Goal: Obtain resource: Obtain resource

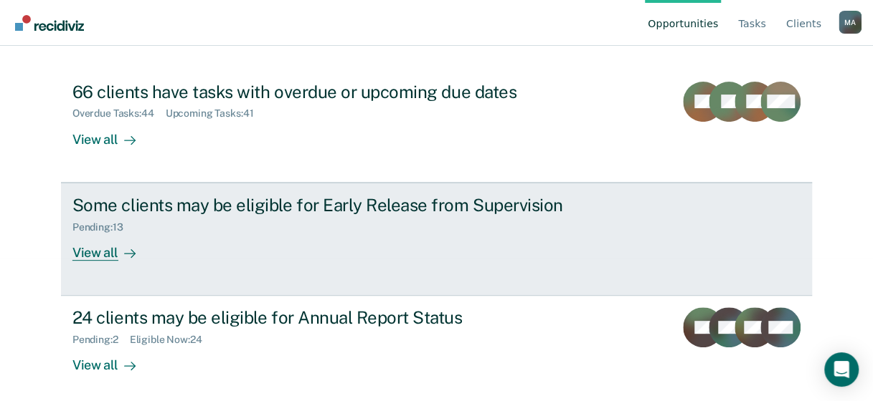
scroll to position [149, 0]
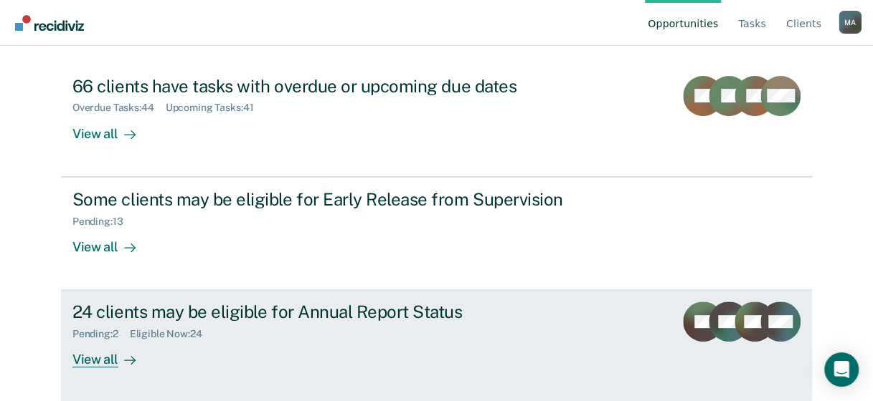
click at [105, 358] on div "View all" at bounding box center [112, 355] width 80 height 28
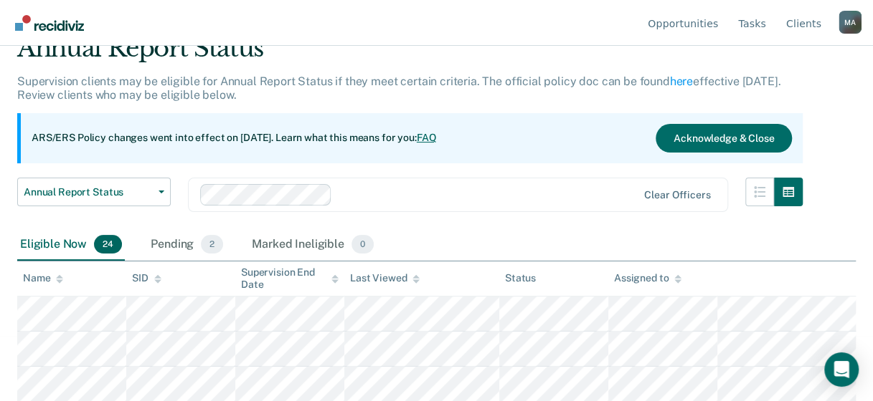
scroll to position [143, 0]
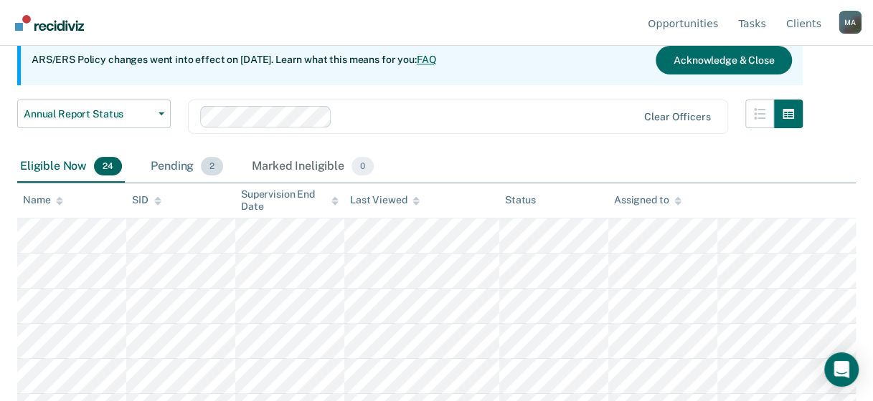
click at [168, 160] on div "Pending 2" at bounding box center [187, 167] width 78 height 32
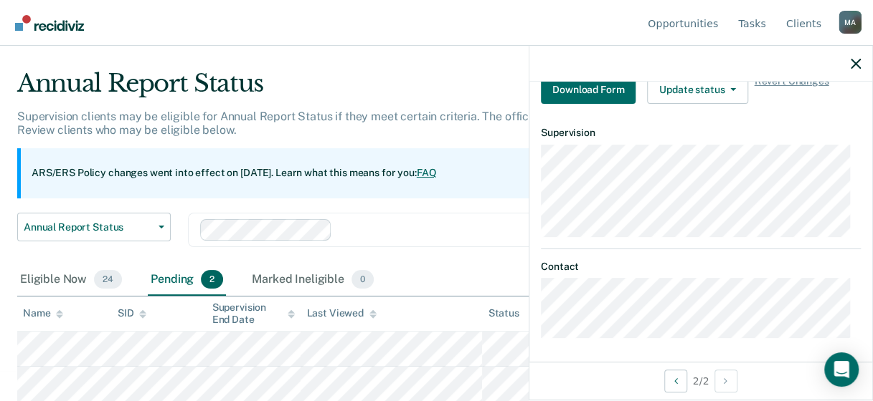
scroll to position [284, 0]
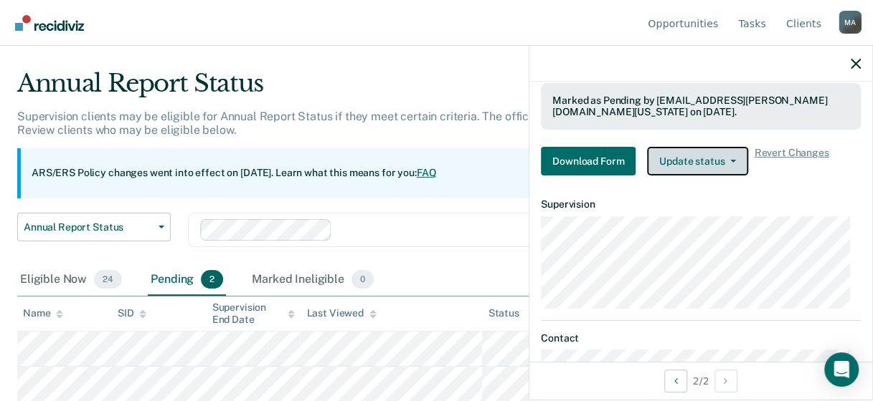
click at [733, 162] on button "Update status" at bounding box center [697, 161] width 101 height 29
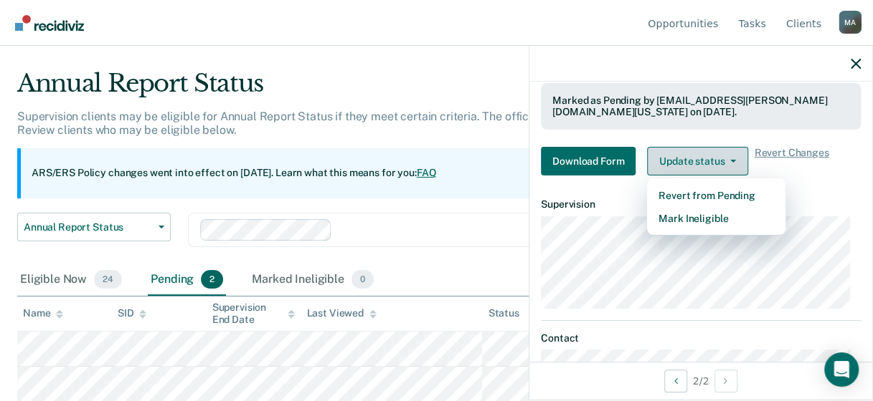
click at [733, 162] on button "Update status" at bounding box center [697, 161] width 101 height 29
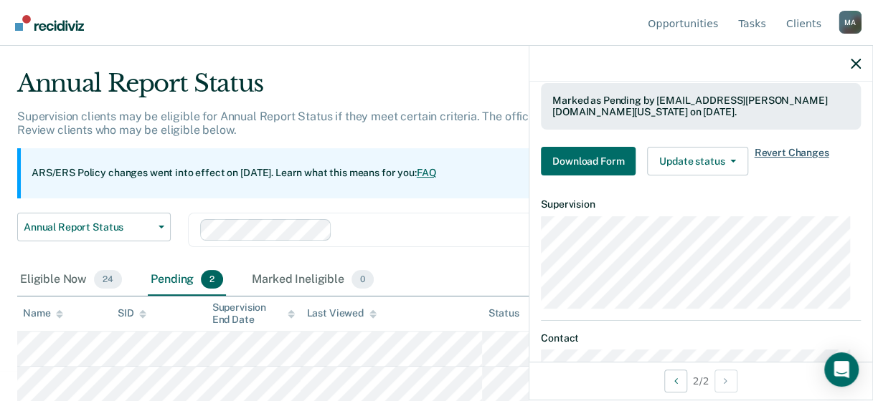
click at [799, 147] on span "Revert Changes" at bounding box center [791, 161] width 75 height 29
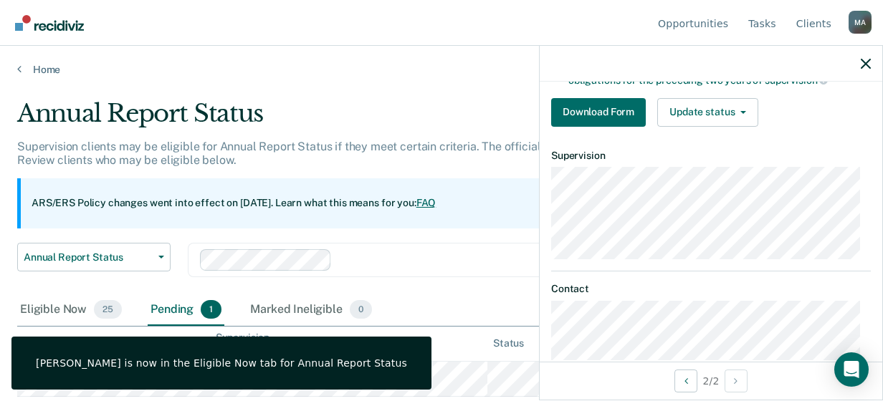
scroll to position [285, 0]
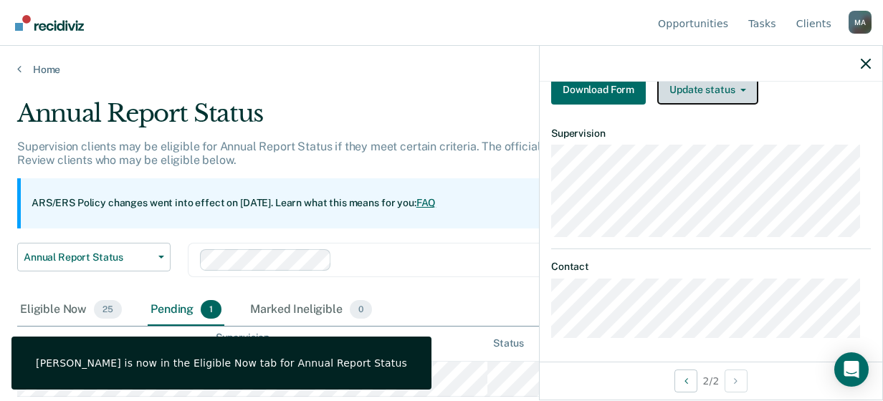
click at [749, 87] on button "Update status" at bounding box center [707, 90] width 101 height 29
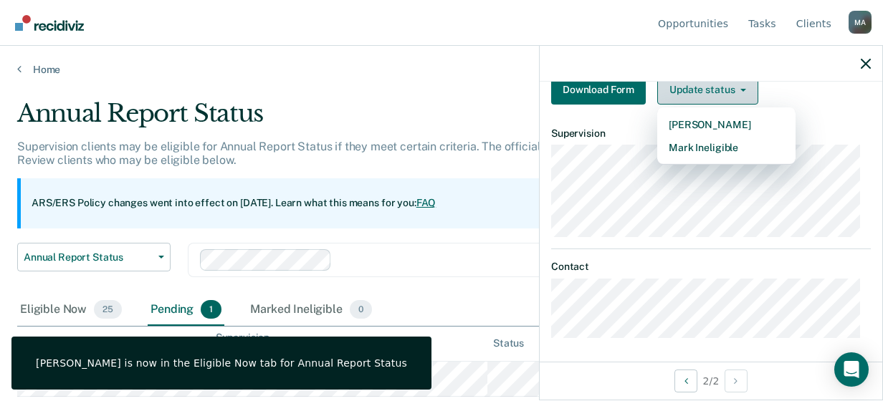
click at [749, 88] on button "Update status" at bounding box center [707, 90] width 101 height 29
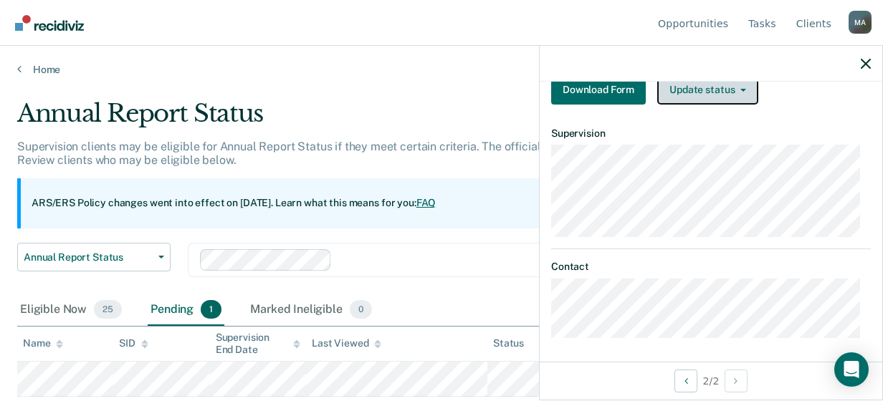
scroll to position [0, 0]
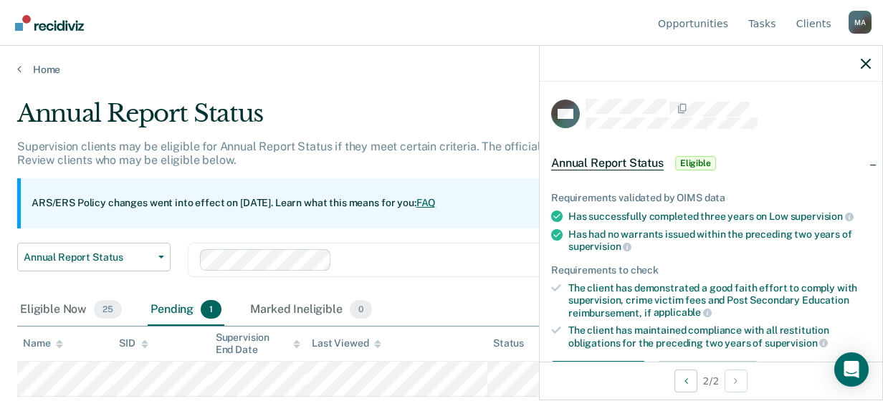
click at [860, 62] on div at bounding box center [711, 64] width 343 height 36
click at [870, 66] on icon "button" at bounding box center [866, 64] width 10 height 10
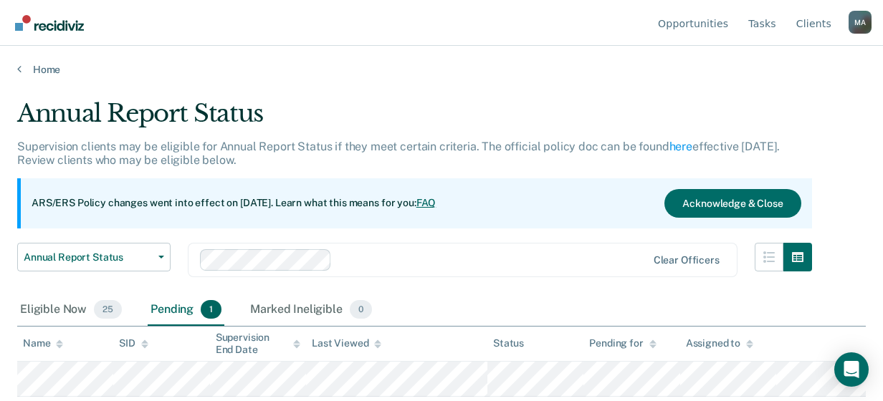
click at [198, 314] on div "Pending 1" at bounding box center [186, 311] width 77 height 32
click at [220, 310] on div "Pending 1" at bounding box center [186, 311] width 77 height 32
click at [216, 310] on span "1" at bounding box center [211, 309] width 21 height 19
click at [751, 218] on div "ARS/ERS Policy changes went into effect on [DATE]. Learn what this means for yo…" at bounding box center [414, 204] width 795 height 50
click at [741, 204] on button "Acknowledge & Close" at bounding box center [733, 203] width 136 height 29
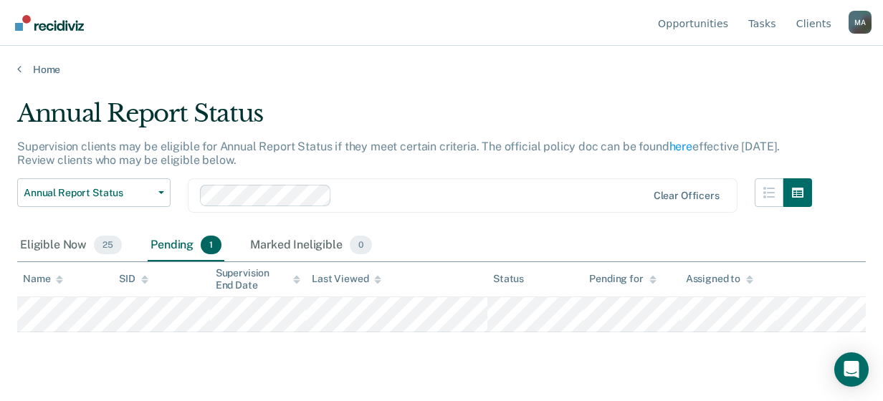
click at [318, 275] on div "Last Viewed" at bounding box center [347, 279] width 70 height 12
click at [307, 252] on div "Marked Ineligible 0" at bounding box center [311, 246] width 128 height 32
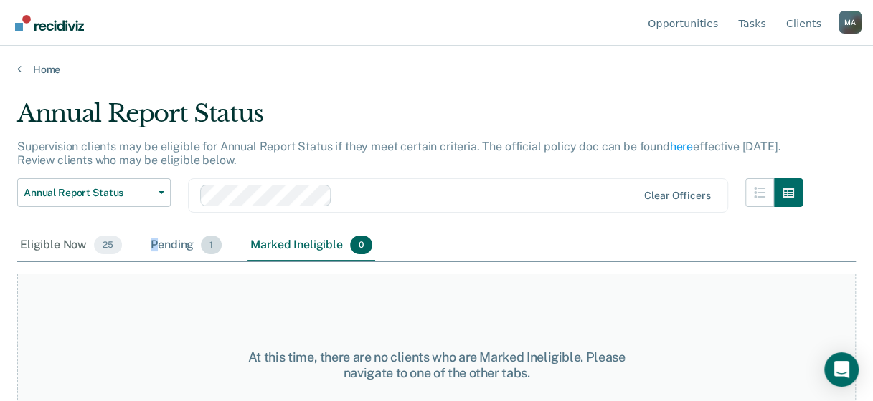
click at [153, 252] on div "Pending 1" at bounding box center [186, 246] width 77 height 32
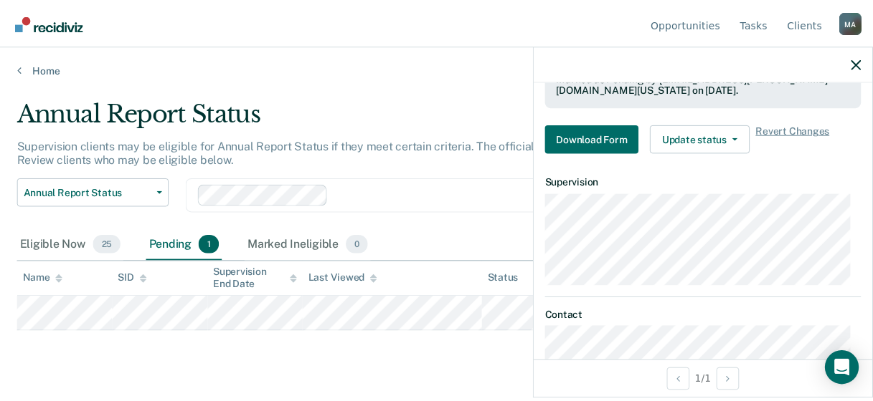
scroll to position [284, 0]
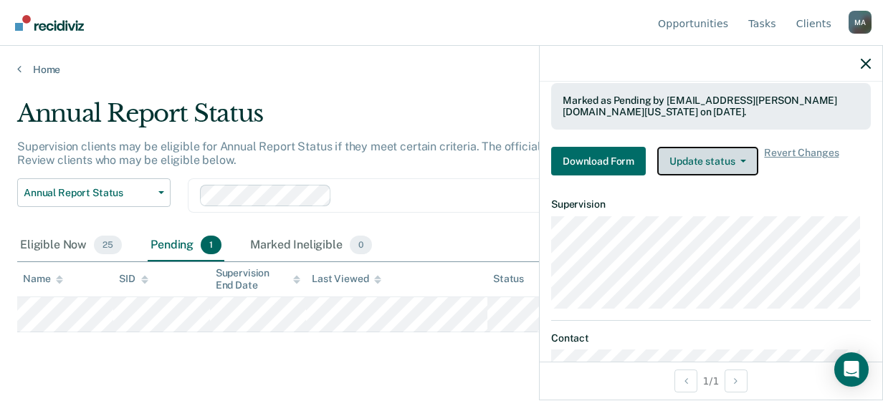
click at [741, 160] on icon "button" at bounding box center [744, 161] width 6 height 3
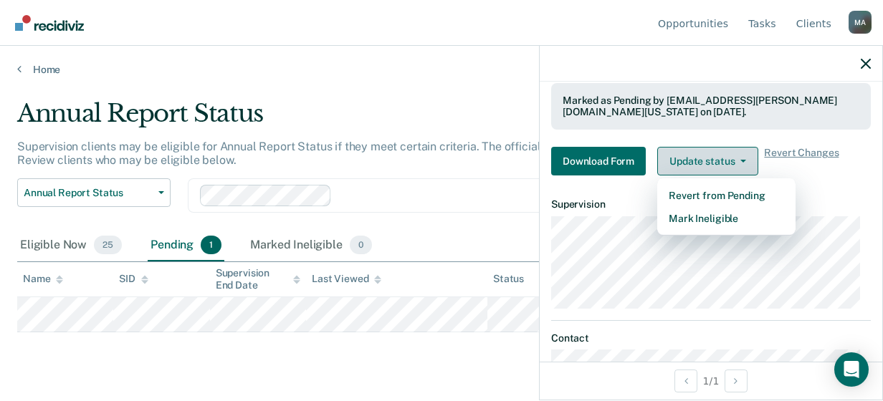
click at [741, 160] on icon "button" at bounding box center [744, 161] width 6 height 3
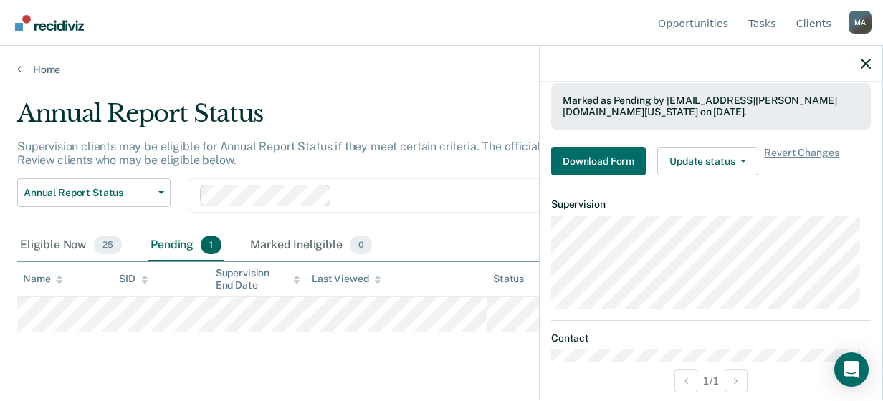
click at [794, 140] on div "Requirements validated by OIMS data Has successfully completed three years on L…" at bounding box center [711, 36] width 343 height 302
click at [789, 149] on span "Revert Changes" at bounding box center [801, 161] width 75 height 29
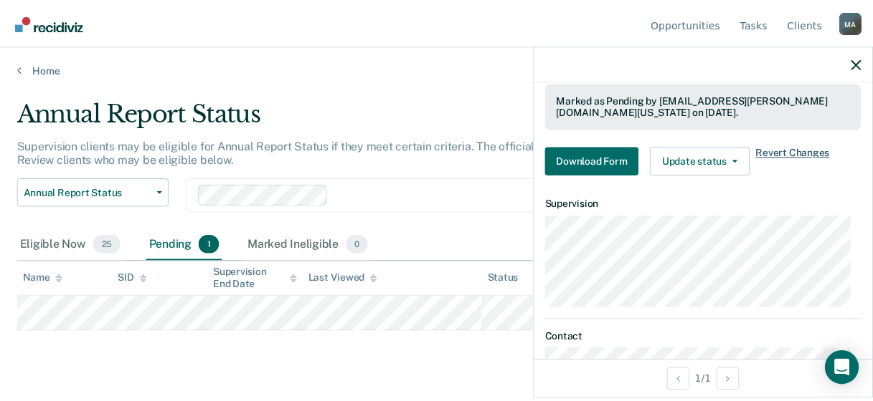
scroll to position [214, 0]
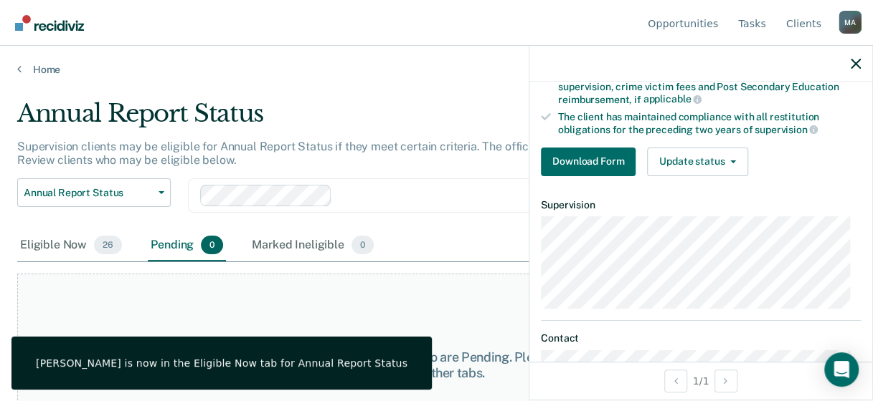
click at [304, 366] on div "[PERSON_NAME] is now in the Eligible Now tab for Annual Report Status" at bounding box center [221, 363] width 371 height 13
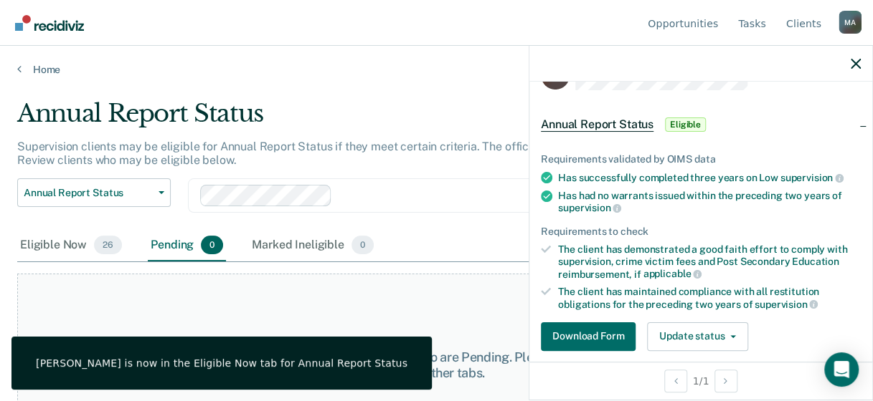
scroll to position [0, 0]
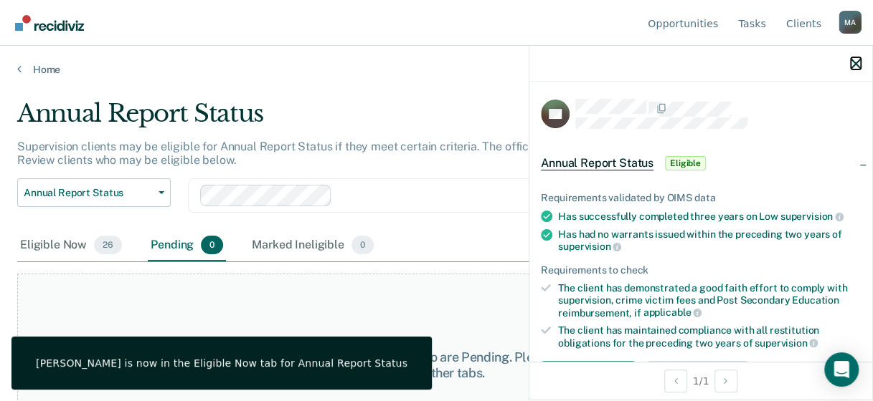
click at [859, 62] on icon "button" at bounding box center [855, 64] width 10 height 10
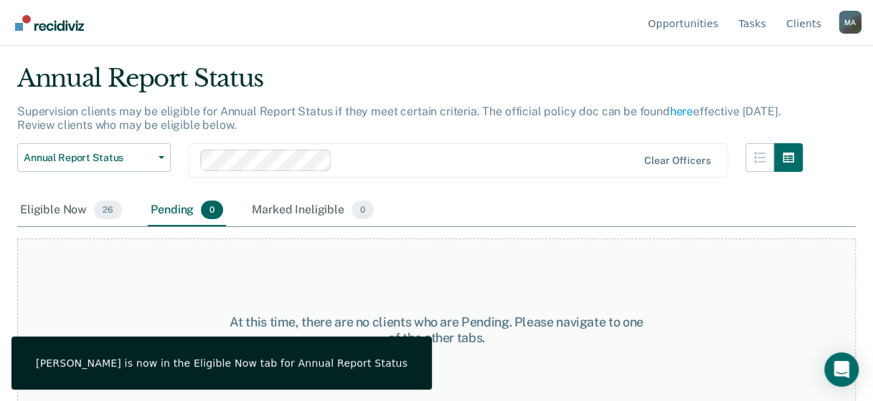
scroll to position [54, 0]
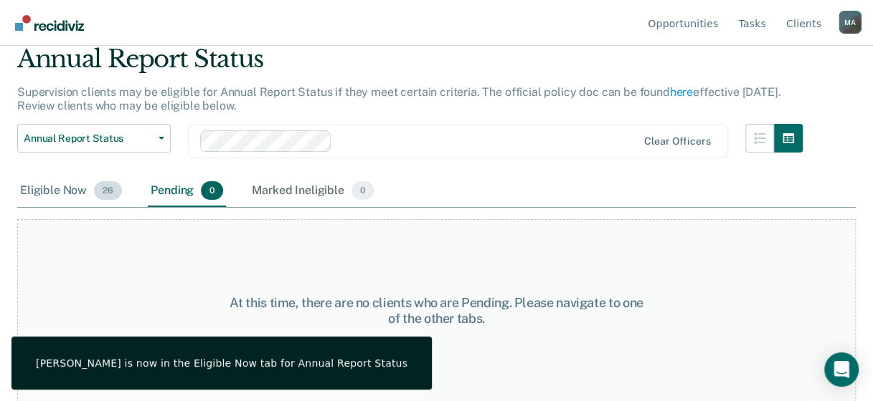
click at [110, 193] on span "26" at bounding box center [108, 190] width 28 height 19
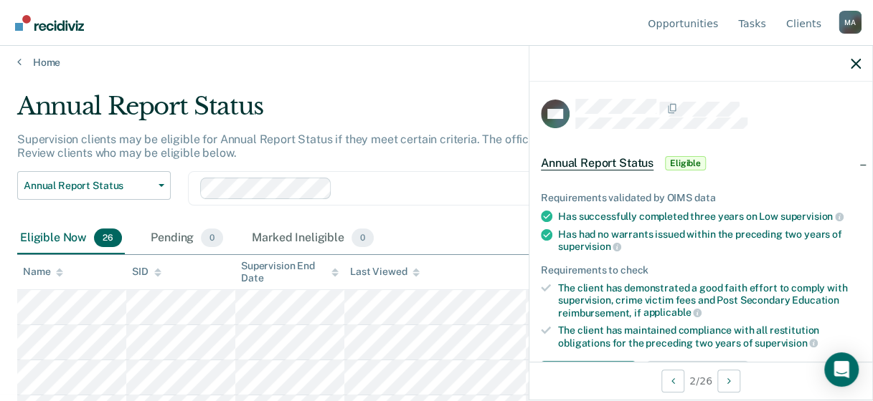
scroll to position [0, 0]
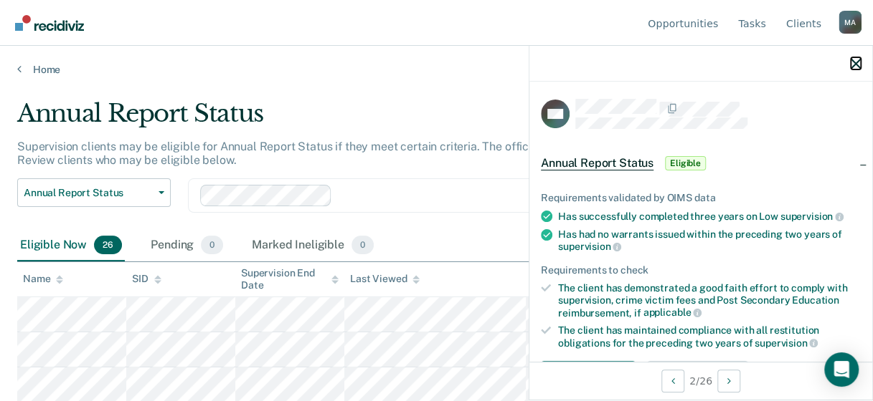
click at [854, 66] on icon "button" at bounding box center [855, 64] width 10 height 10
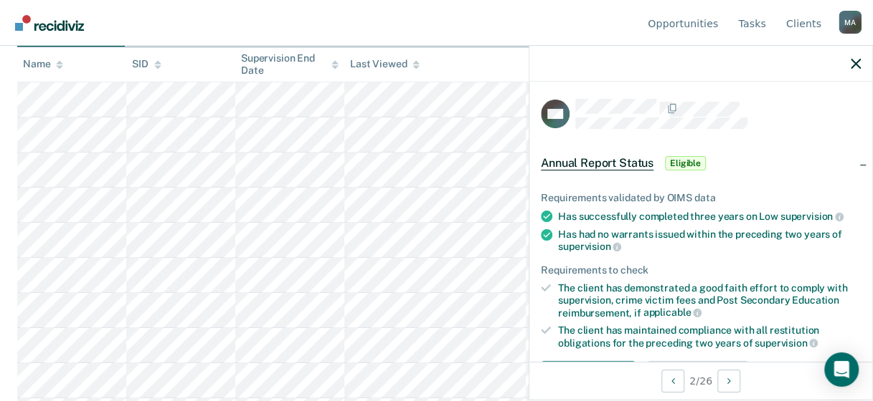
click at [683, 160] on span "Eligible" at bounding box center [685, 163] width 41 height 14
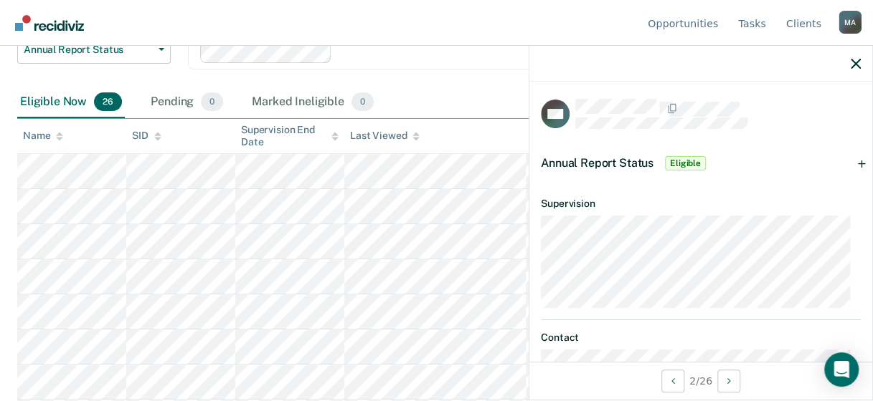
click at [623, 165] on span "Annual Report Status" at bounding box center [597, 163] width 113 height 14
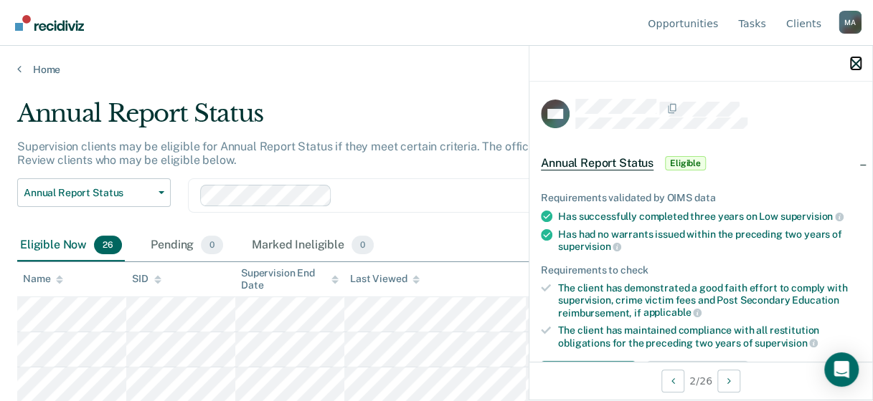
click at [852, 60] on icon "button" at bounding box center [855, 64] width 10 height 10
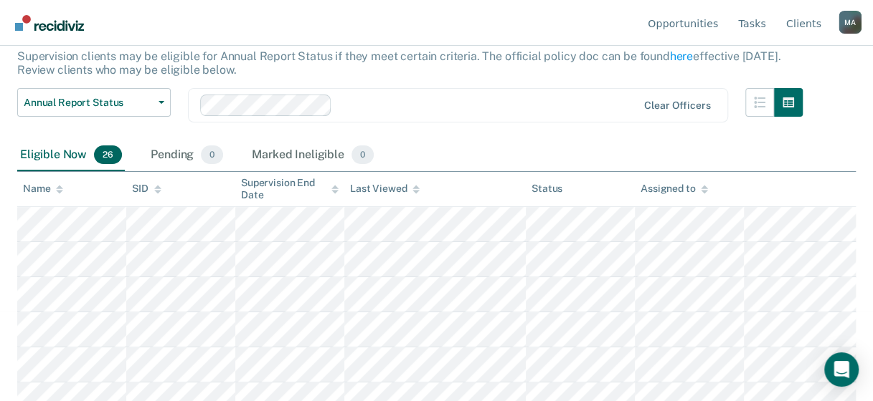
scroll to position [143, 0]
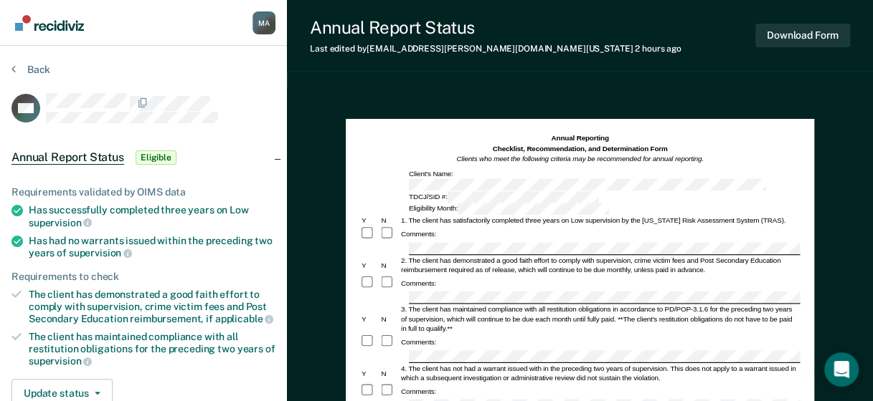
click at [242, 105] on div at bounding box center [160, 102] width 229 height 19
click at [826, 46] on button "Download Form" at bounding box center [802, 36] width 95 height 24
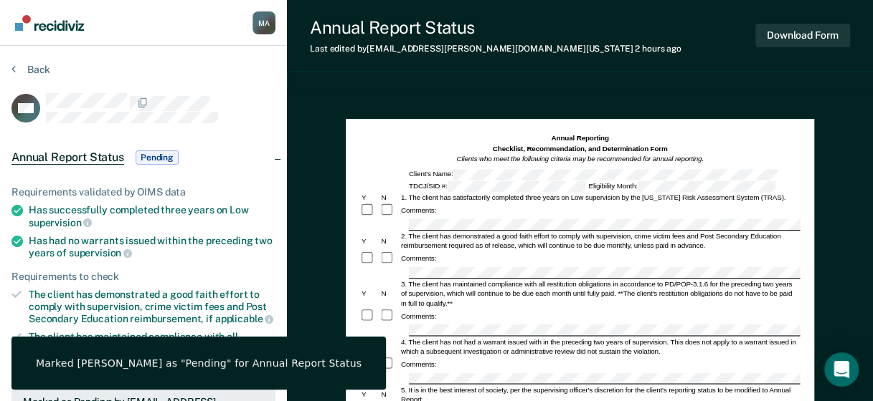
click at [254, 79] on div "Back" at bounding box center [143, 78] width 264 height 30
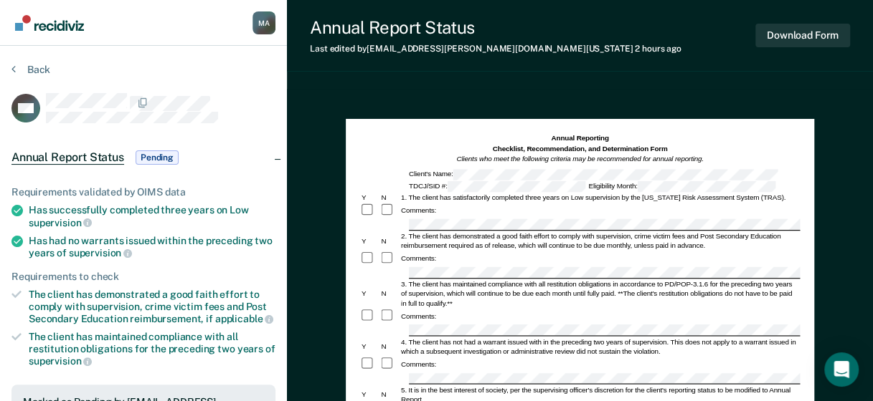
drag, startPoint x: 250, startPoint y: 70, endPoint x: 292, endPoint y: 105, distance: 55.4
click at [252, 70] on div "Back" at bounding box center [143, 78] width 264 height 30
click at [282, 151] on div "Annual Report Status Pending" at bounding box center [143, 158] width 287 height 46
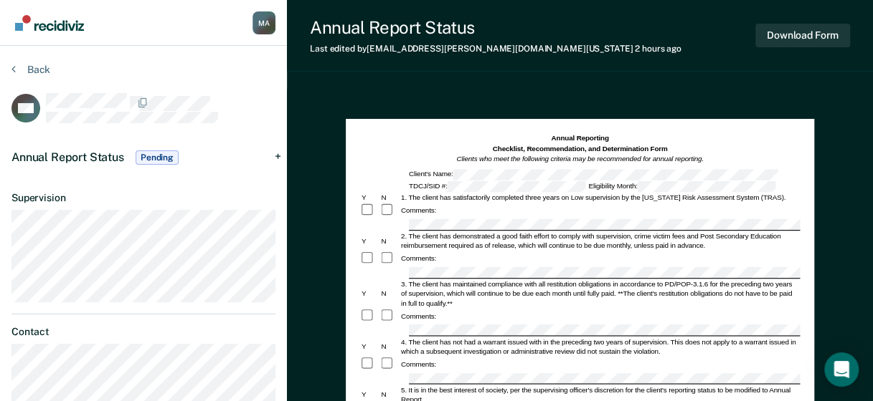
click at [280, 155] on div "Annual Report Status Pending" at bounding box center [143, 158] width 287 height 46
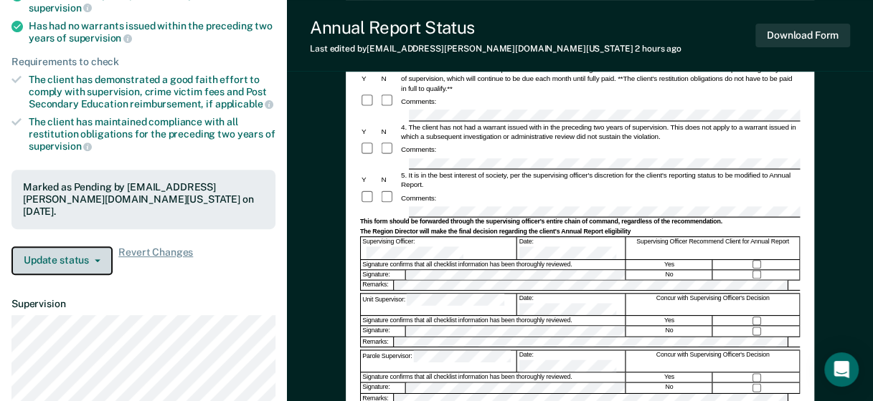
click at [103, 254] on button "Update status" at bounding box center [61, 261] width 101 height 29
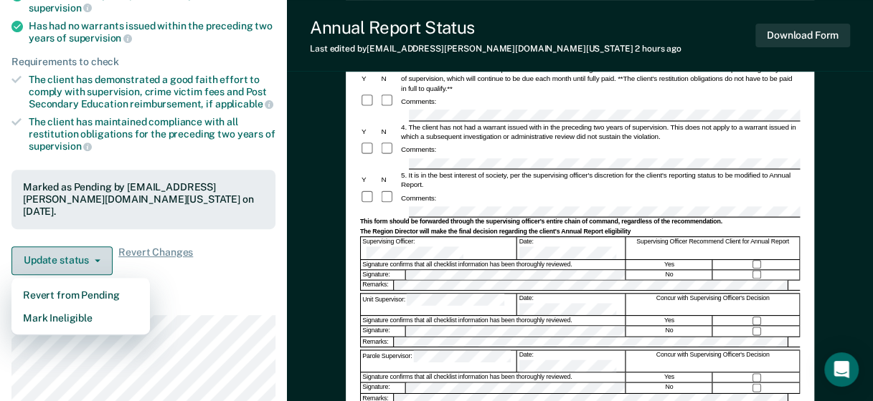
click at [93, 250] on button "Update status" at bounding box center [61, 261] width 101 height 29
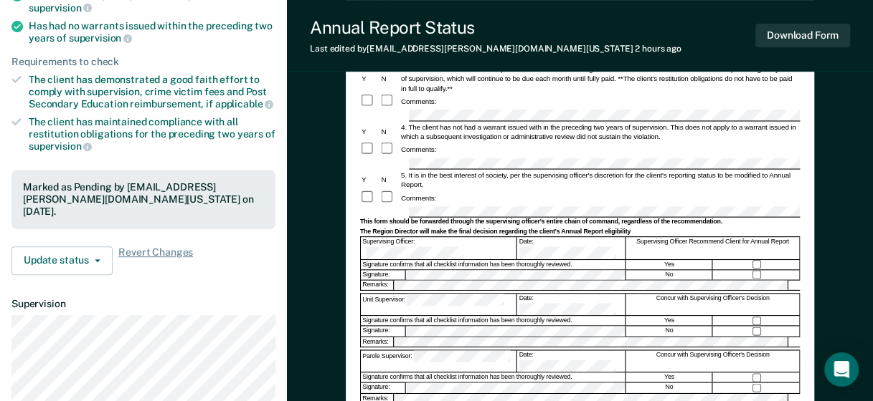
click at [287, 356] on div "Annual Reporting Checklist, Recommendation, and Determination Form Clients who …" at bounding box center [580, 250] width 586 height 752
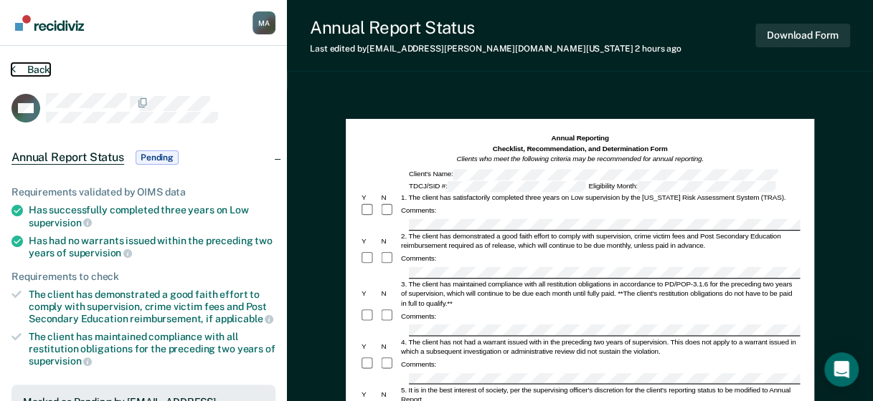
click at [29, 70] on button "Back" at bounding box center [30, 69] width 39 height 13
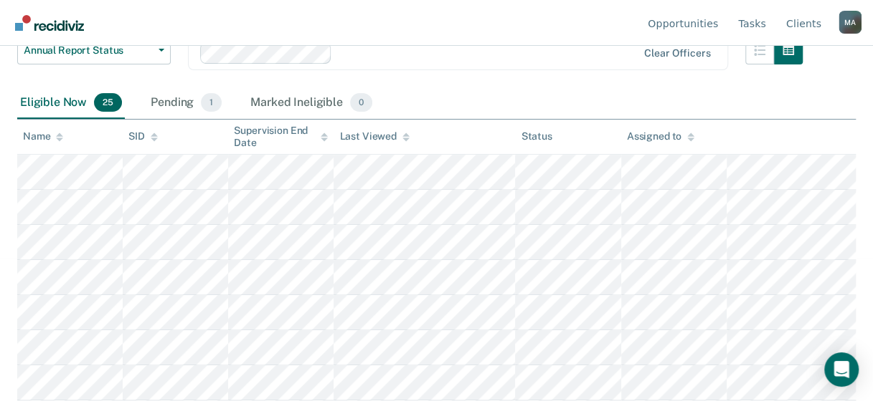
scroll to position [143, 0]
click at [189, 104] on div "Pending 1" at bounding box center [186, 103] width 77 height 32
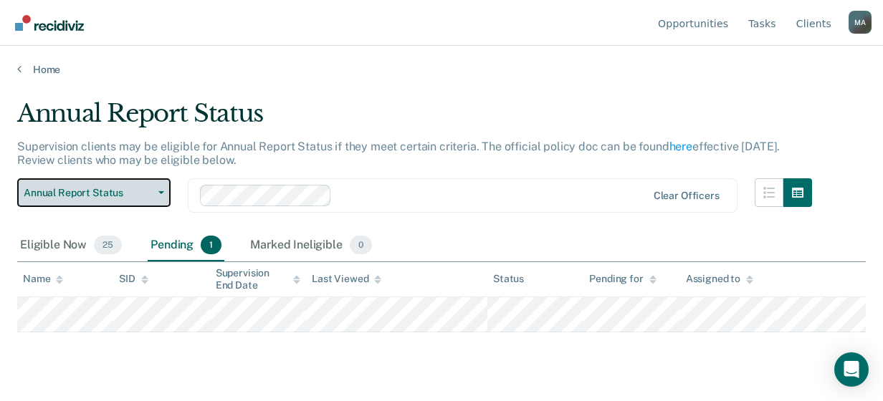
click at [166, 190] on button "Annual Report Status" at bounding box center [93, 193] width 153 height 29
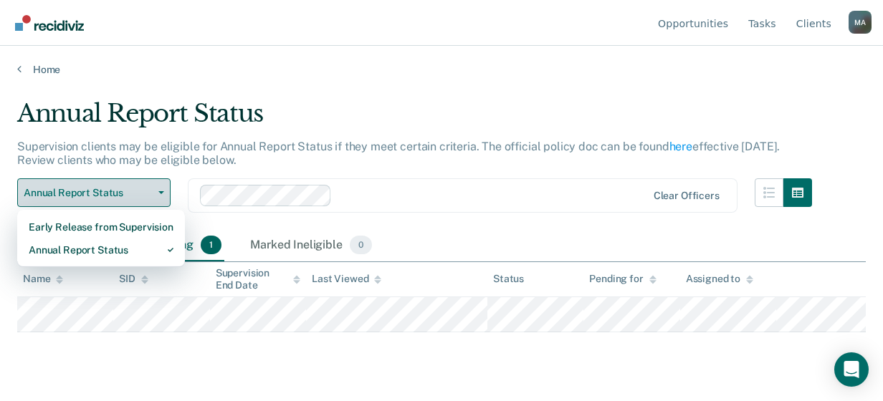
click at [166, 189] on button "Annual Report Status" at bounding box center [93, 193] width 153 height 29
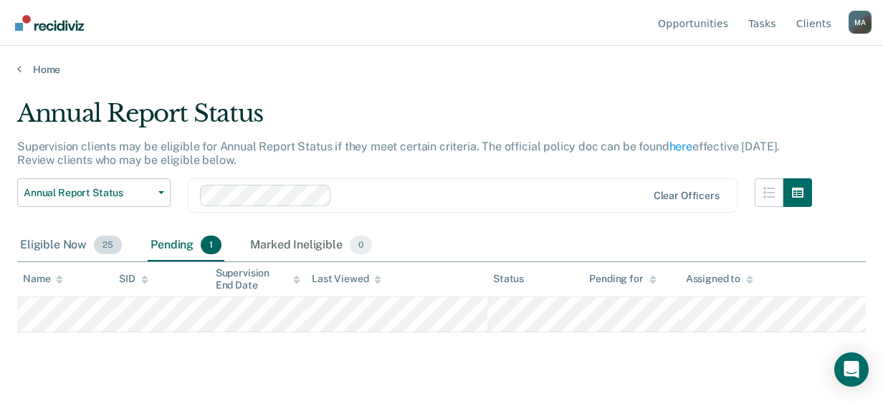
click at [111, 251] on span "25" at bounding box center [108, 245] width 28 height 19
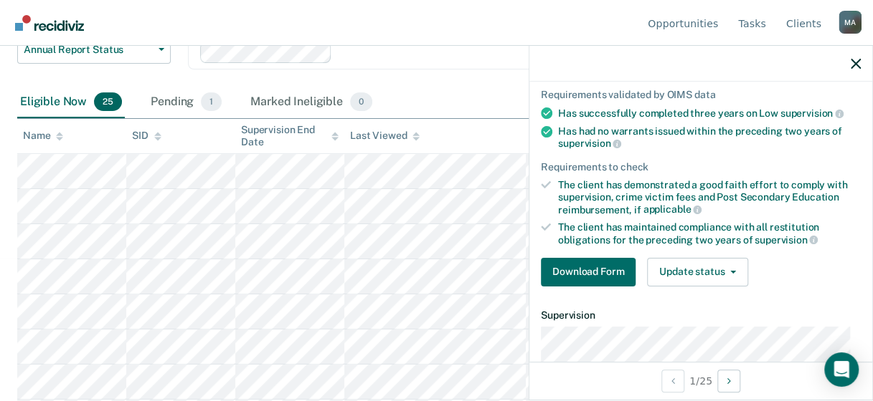
scroll to position [72, 0]
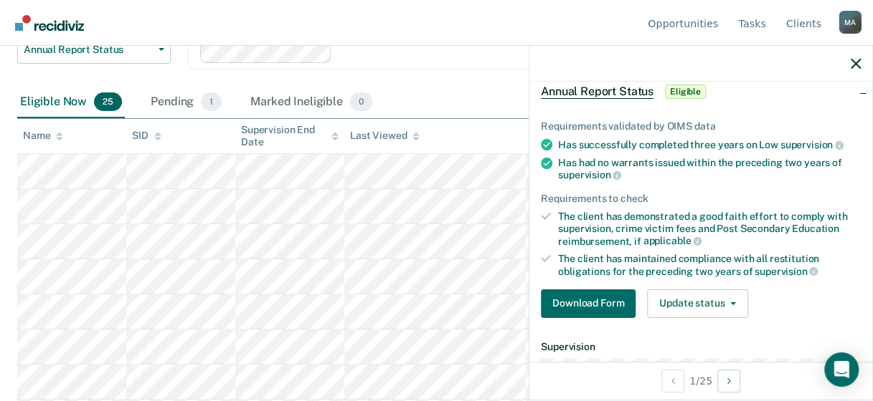
click at [850, 89] on div "Annual Report Status Eligible" at bounding box center [700, 92] width 343 height 46
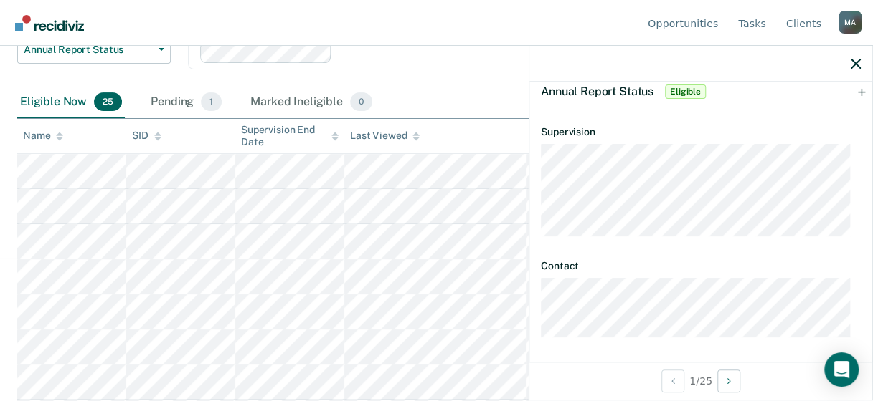
scroll to position [0, 0]
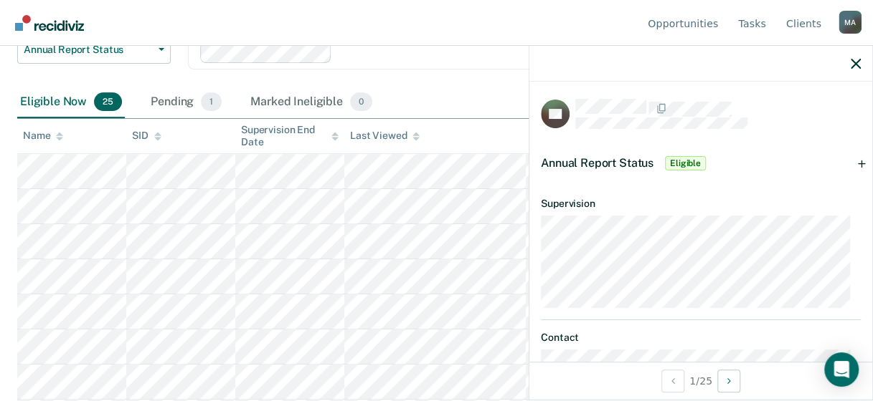
click at [850, 161] on div "Annual Report Status Eligible" at bounding box center [700, 164] width 343 height 46
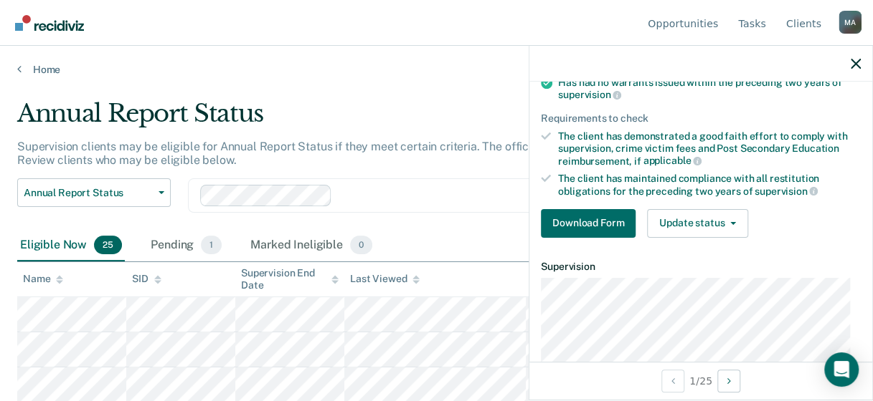
scroll to position [70, 0]
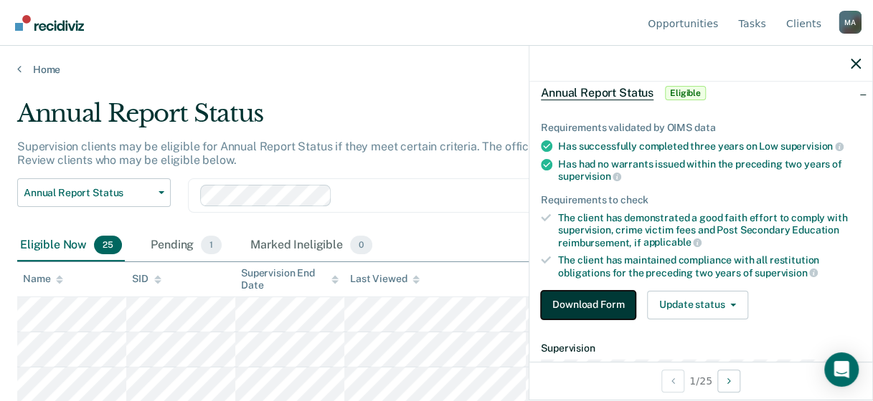
click at [612, 298] on button "Download Form" at bounding box center [588, 305] width 95 height 29
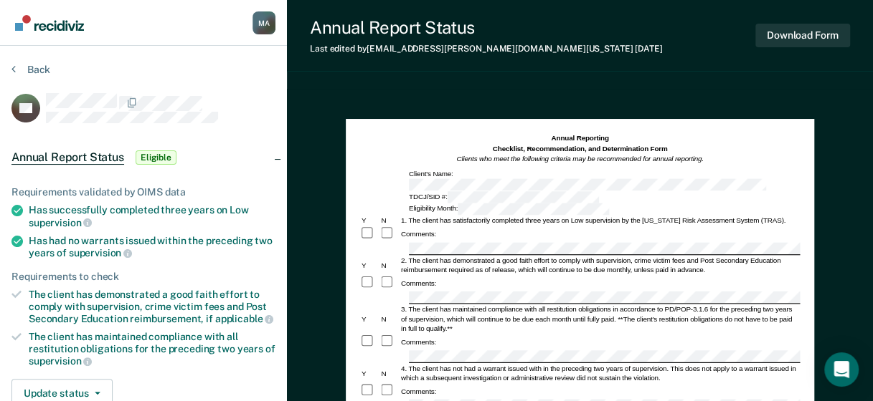
click at [9, 54] on section "Back JW Annual Report Status Eligible Requirements validated by OIMS data Has s…" at bounding box center [143, 358] width 287 height 625
click at [27, 70] on button "Back" at bounding box center [30, 69] width 39 height 13
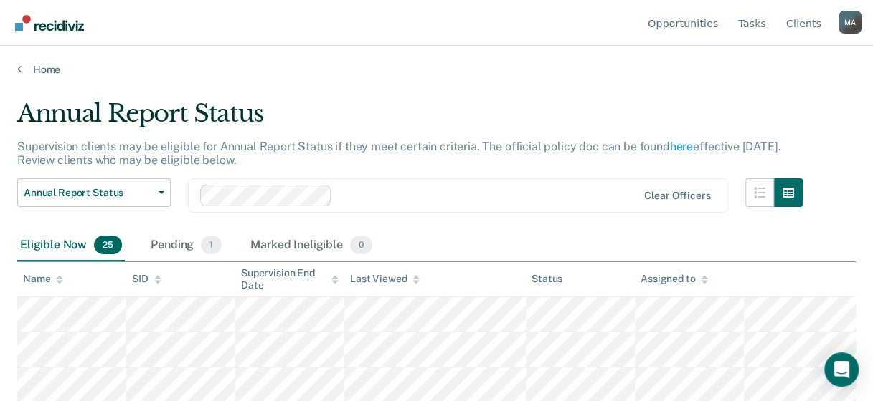
click at [414, 118] on div "Annual Report Status" at bounding box center [409, 119] width 785 height 41
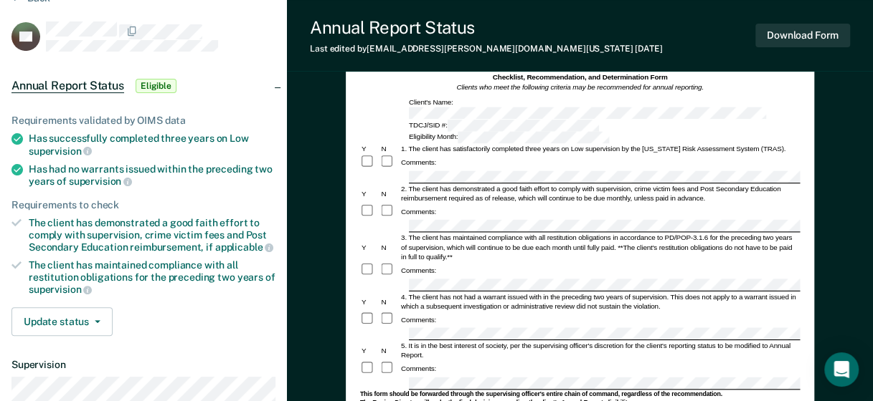
scroll to position [72, 0]
click at [784, 43] on button "Download Form" at bounding box center [802, 36] width 95 height 24
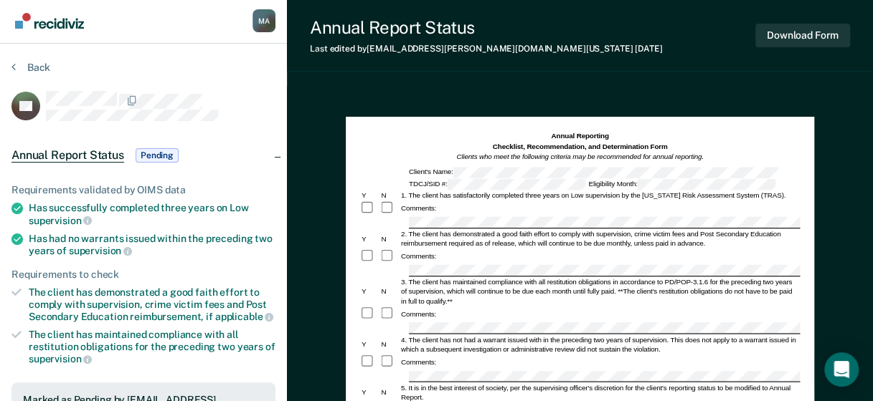
scroll to position [0, 0]
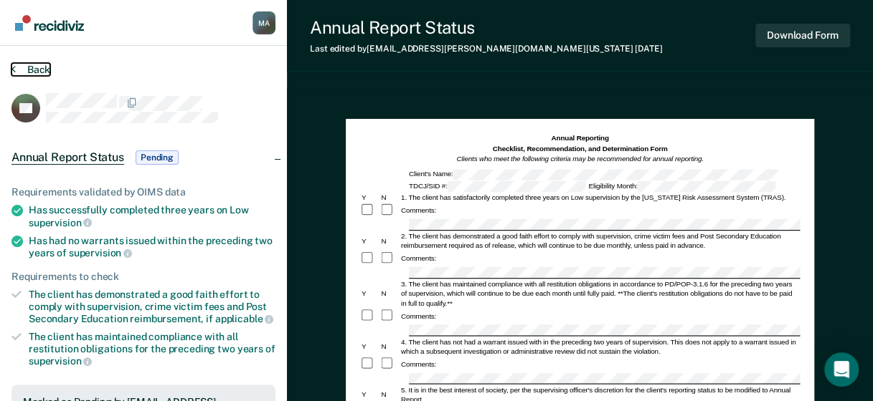
click at [27, 63] on button "Back" at bounding box center [30, 69] width 39 height 13
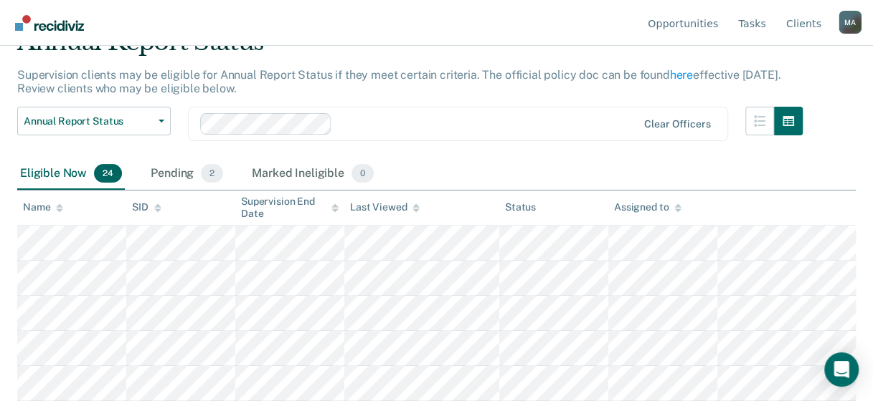
scroll to position [143, 0]
